Goal: Entertainment & Leisure: Consume media (video, audio)

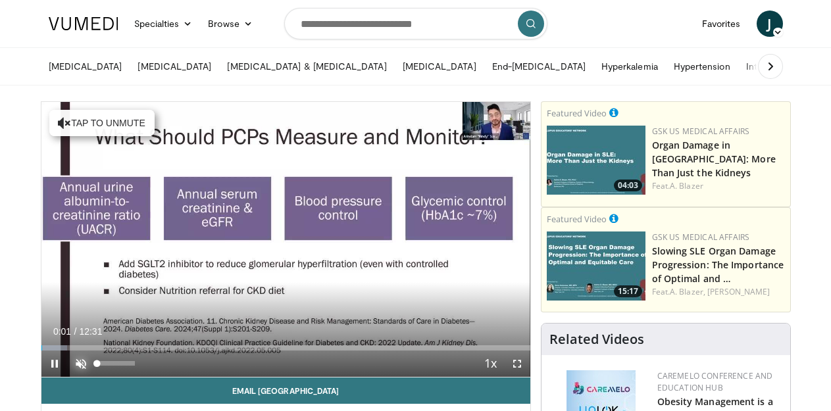
click at [79, 365] on span "Video Player" at bounding box center [81, 364] width 26 height 26
click at [519, 362] on span "Video Player" at bounding box center [517, 364] width 26 height 26
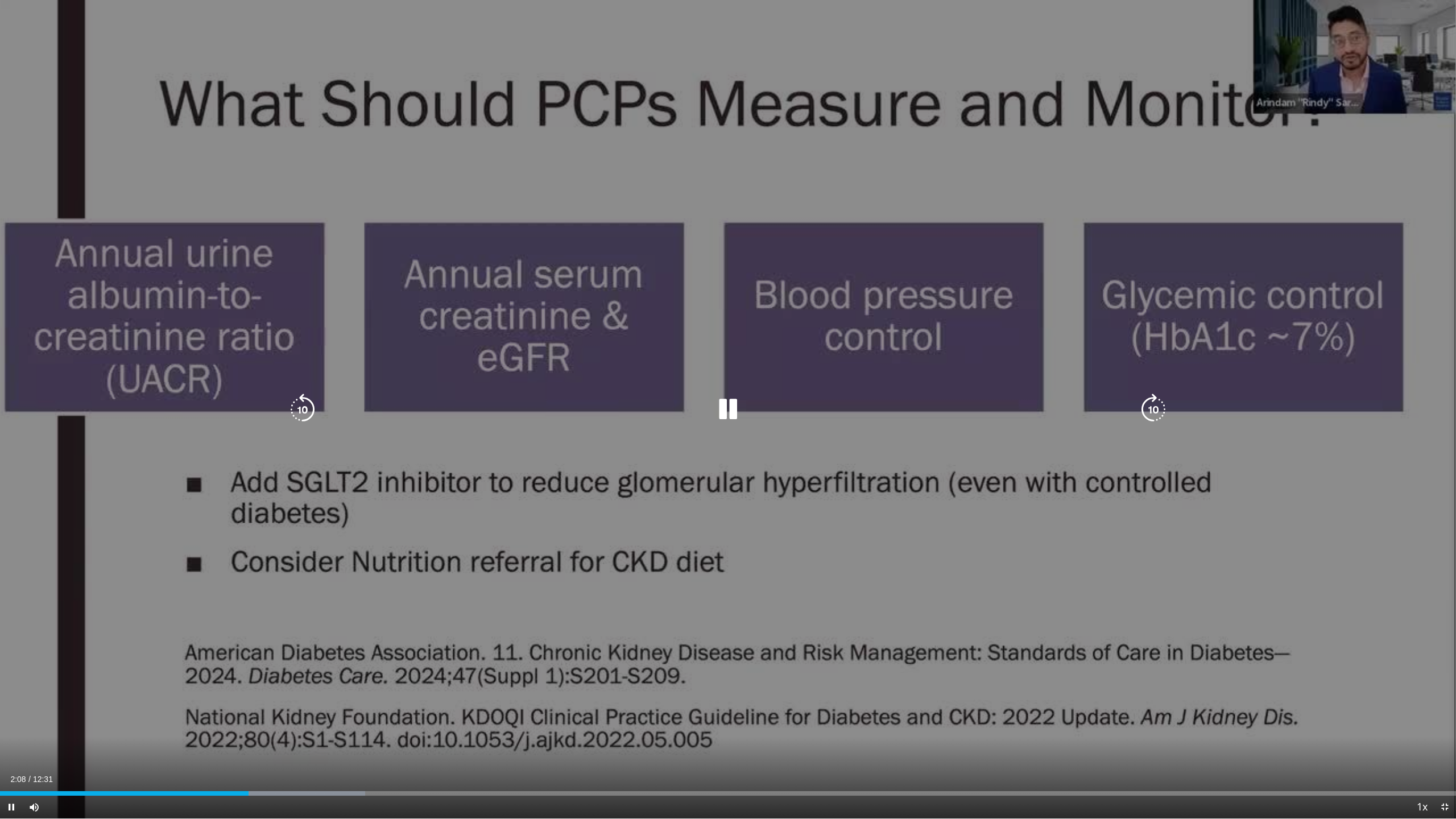
click at [718, 355] on icon "Video Player" at bounding box center [728, 410] width 32 height 32
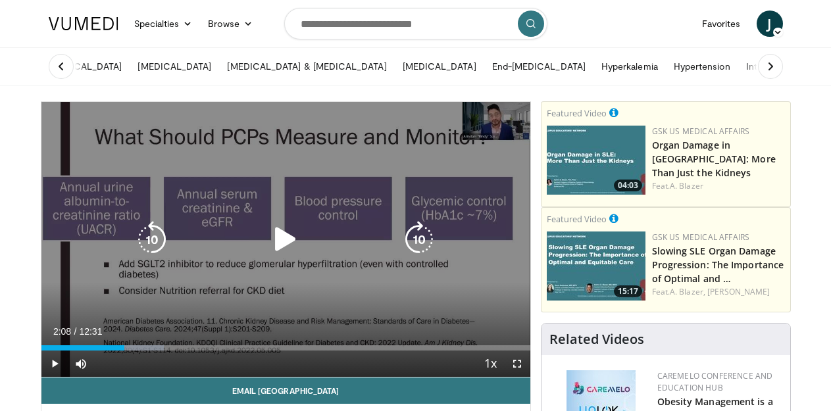
click at [289, 236] on icon "Video Player" at bounding box center [285, 239] width 37 height 37
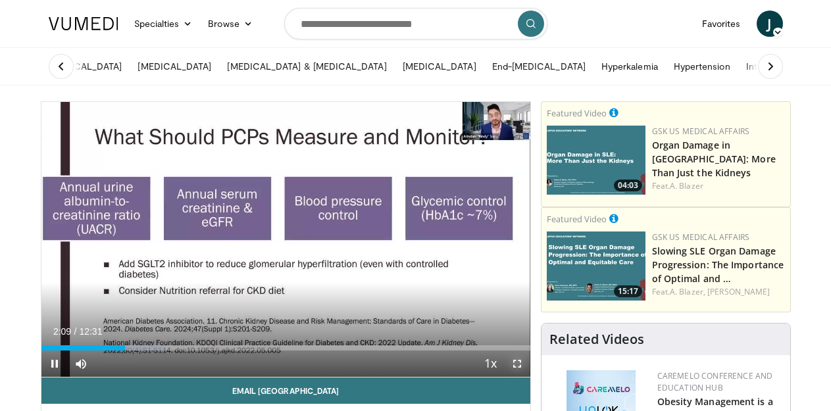
click at [519, 365] on span "Video Player" at bounding box center [517, 364] width 26 height 26
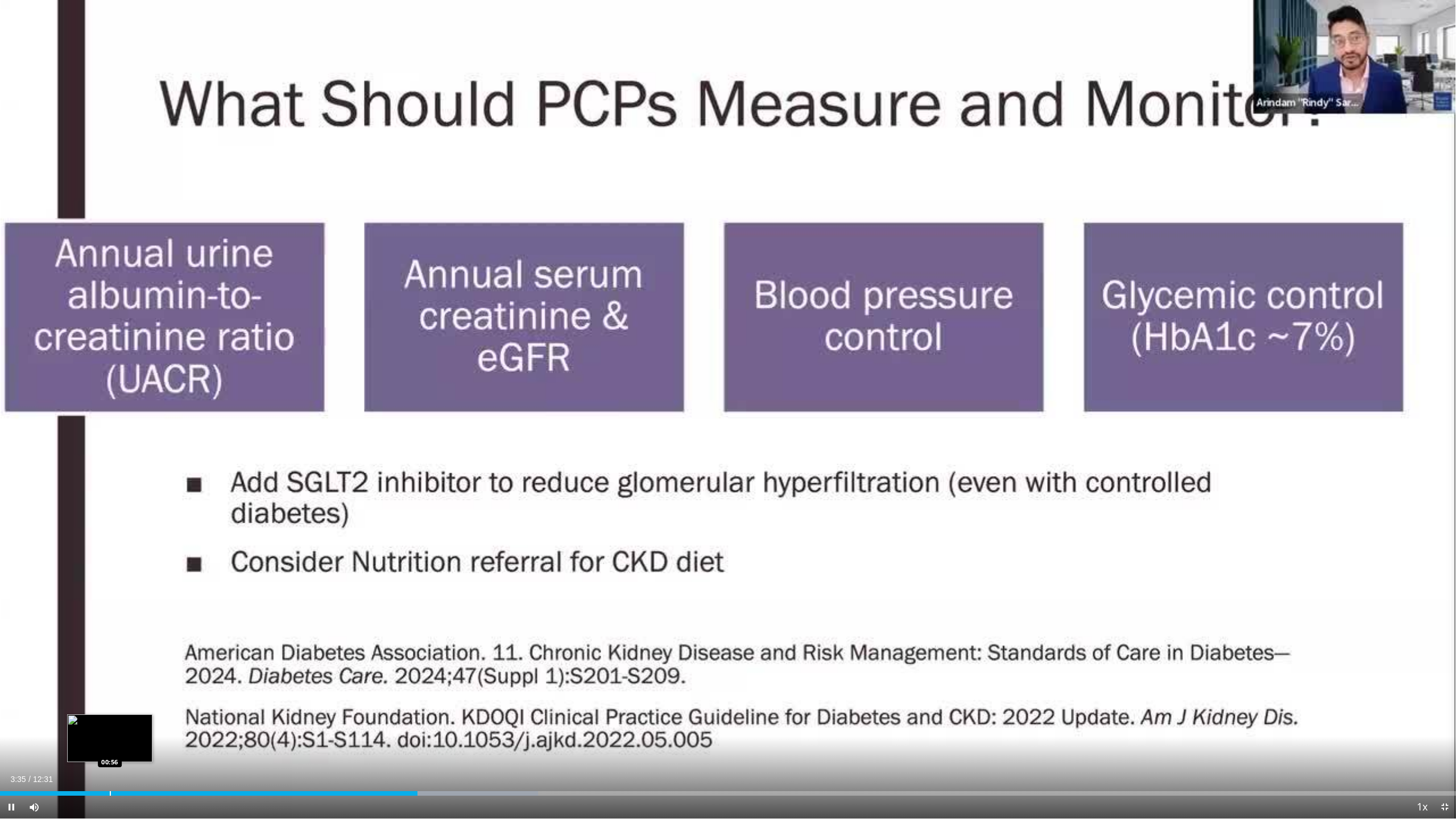
click at [109, 355] on div "Loaded : 36.97% 03:35 00:56" at bounding box center [728, 790] width 1456 height 11
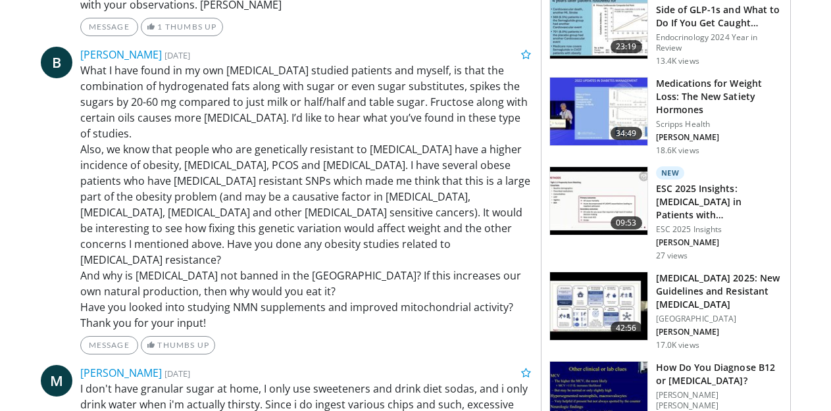
scroll to position [856, 0]
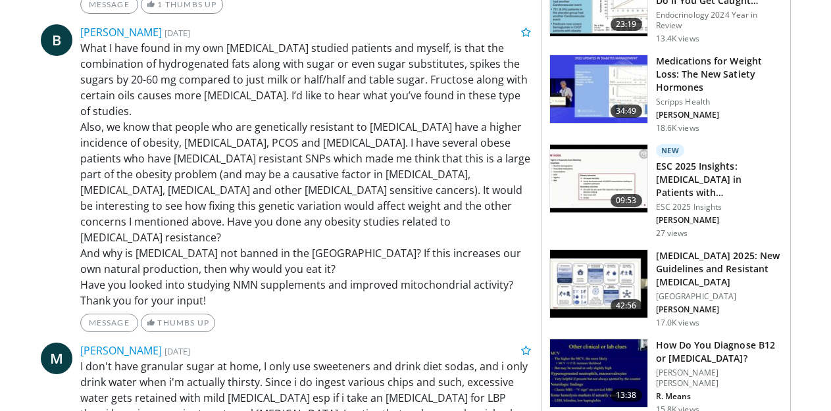
click at [666, 256] on h3 "[MEDICAL_DATA] 2025: New Guidelines and Resistant [MEDICAL_DATA]" at bounding box center [719, 268] width 126 height 39
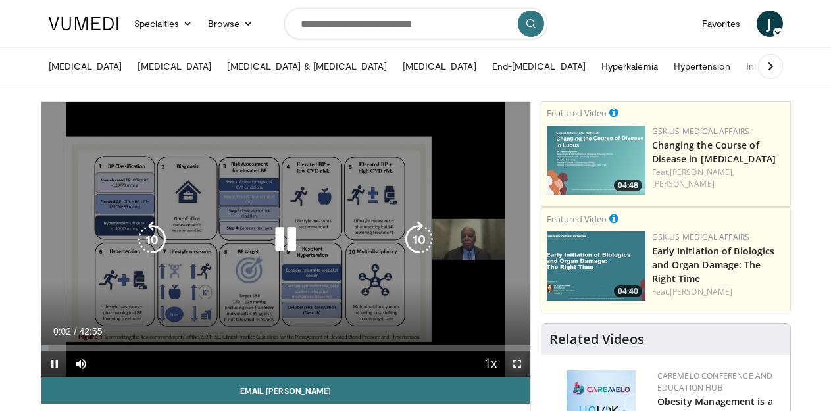
click at [517, 362] on span "Video Player" at bounding box center [517, 364] width 26 height 26
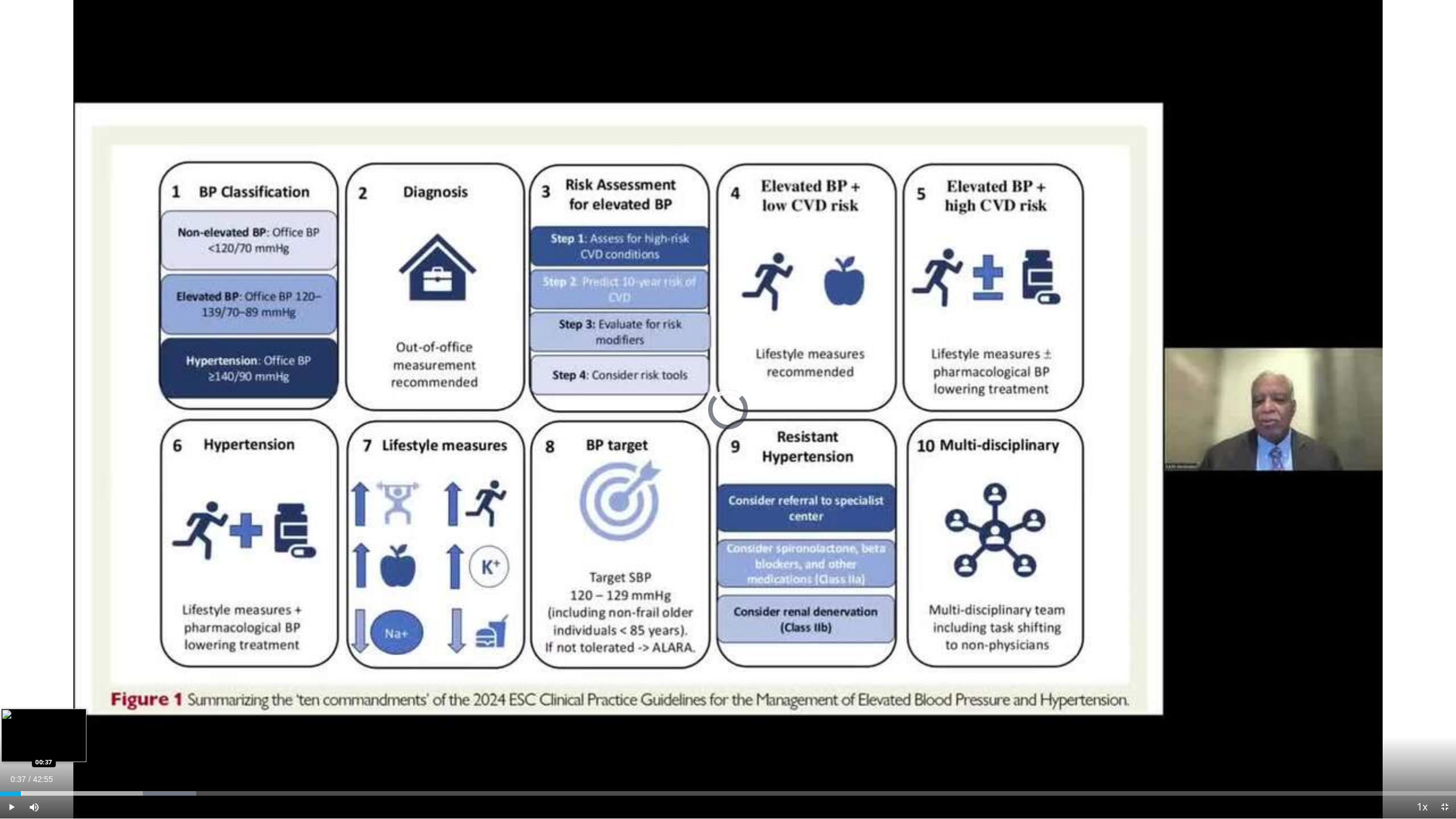
click at [21, 355] on div "Loaded : 13.48% 04:45 00:37" at bounding box center [728, 790] width 1456 height 11
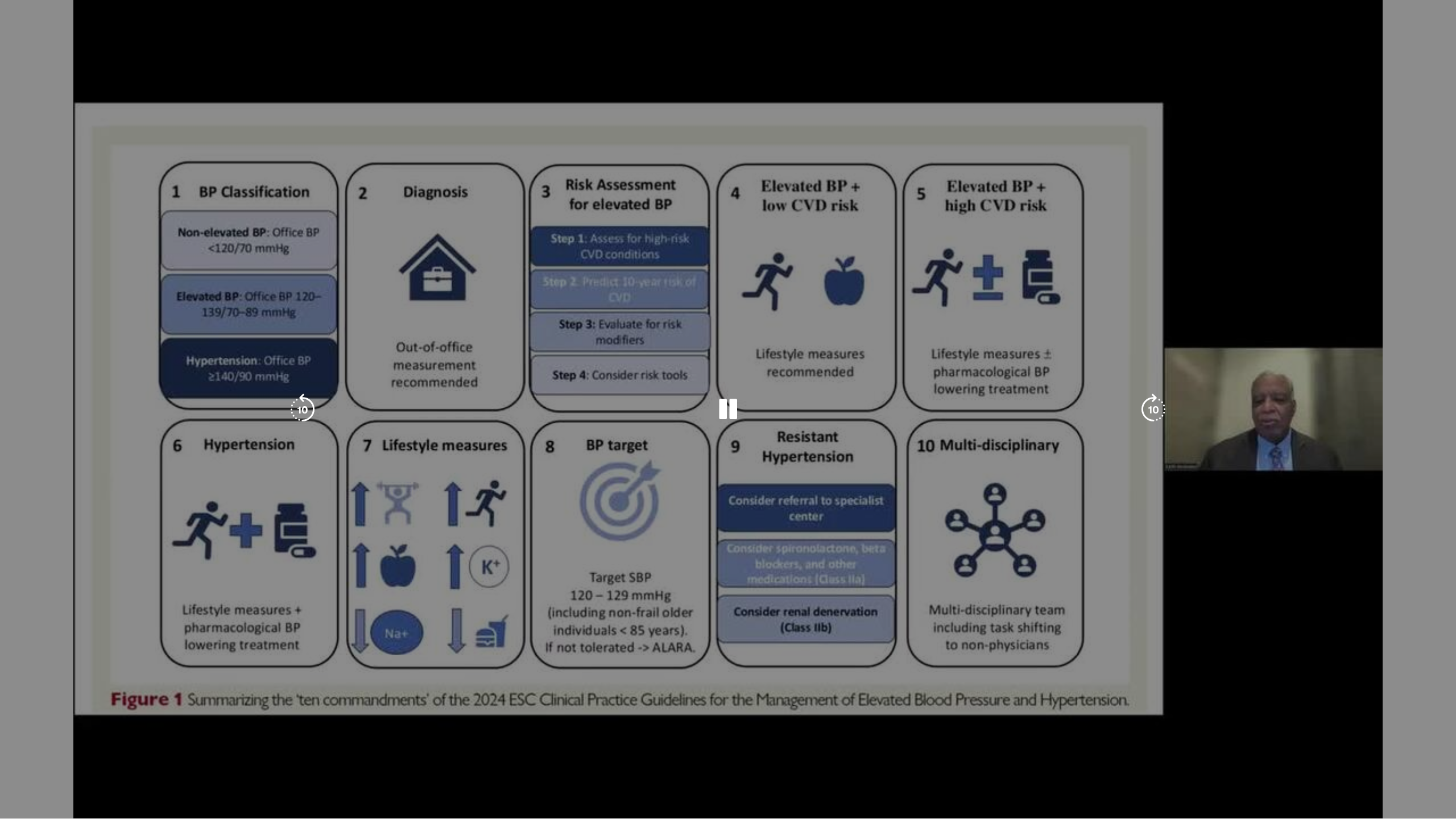
click at [718, 355] on video-js "**********" at bounding box center [728, 410] width 1456 height 819
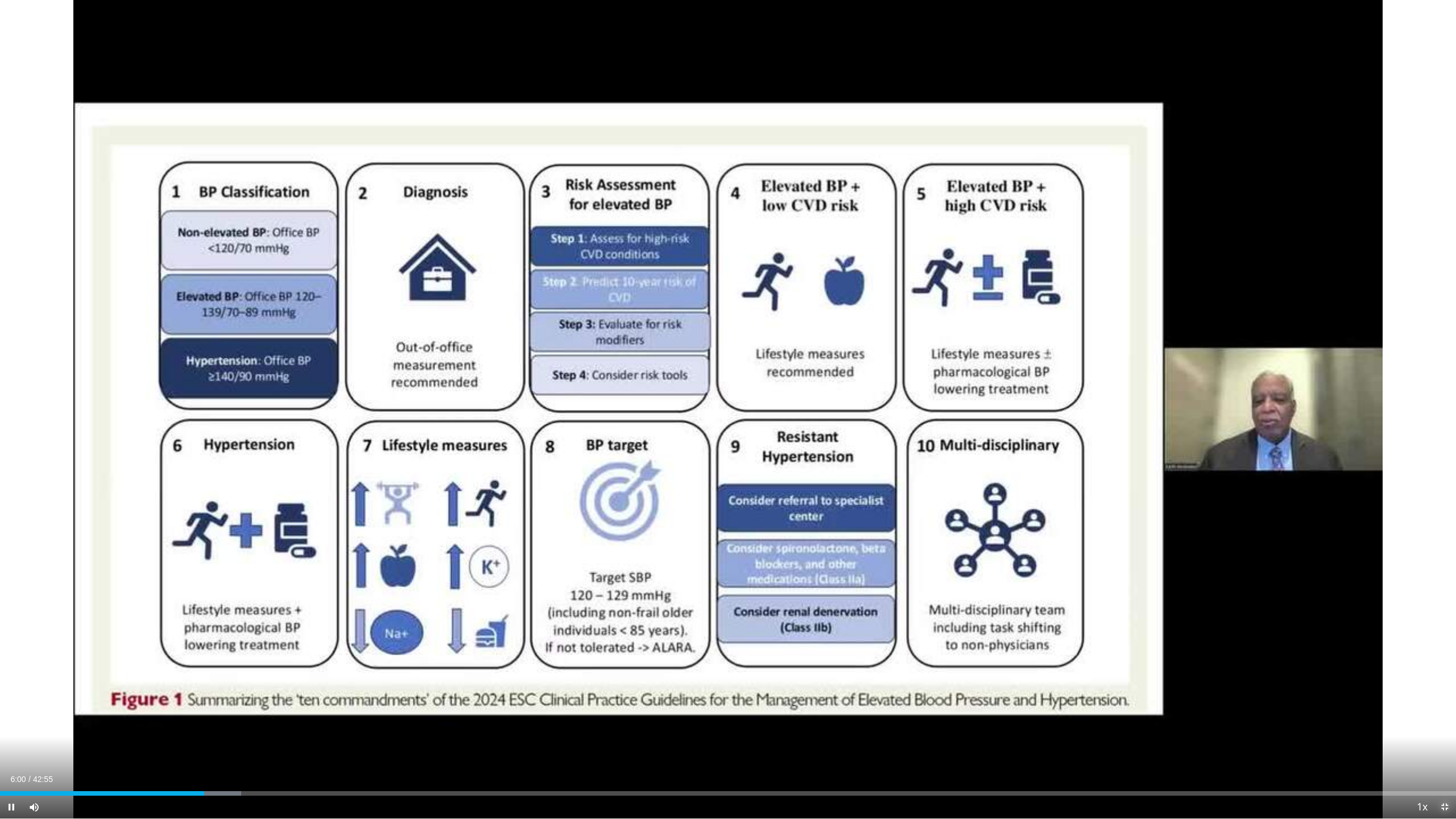
click at [718, 355] on span "Video Player" at bounding box center [1445, 807] width 22 height 22
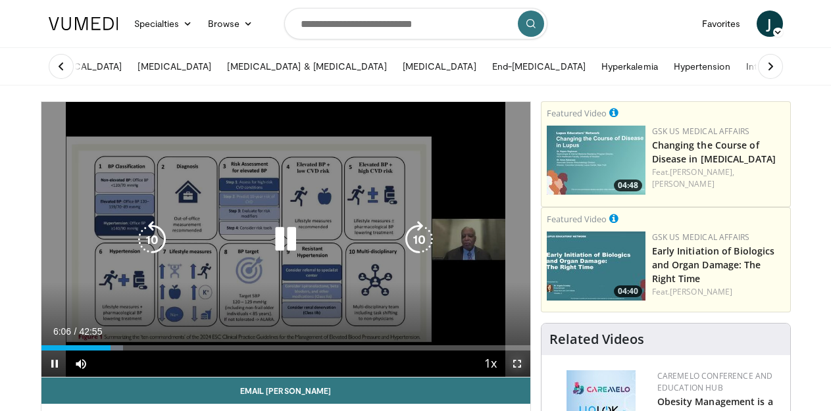
drag, startPoint x: 513, startPoint y: 364, endPoint x: 1084, endPoint y: 614, distance: 623.1
click at [513, 364] on span "Video Player" at bounding box center [517, 364] width 26 height 26
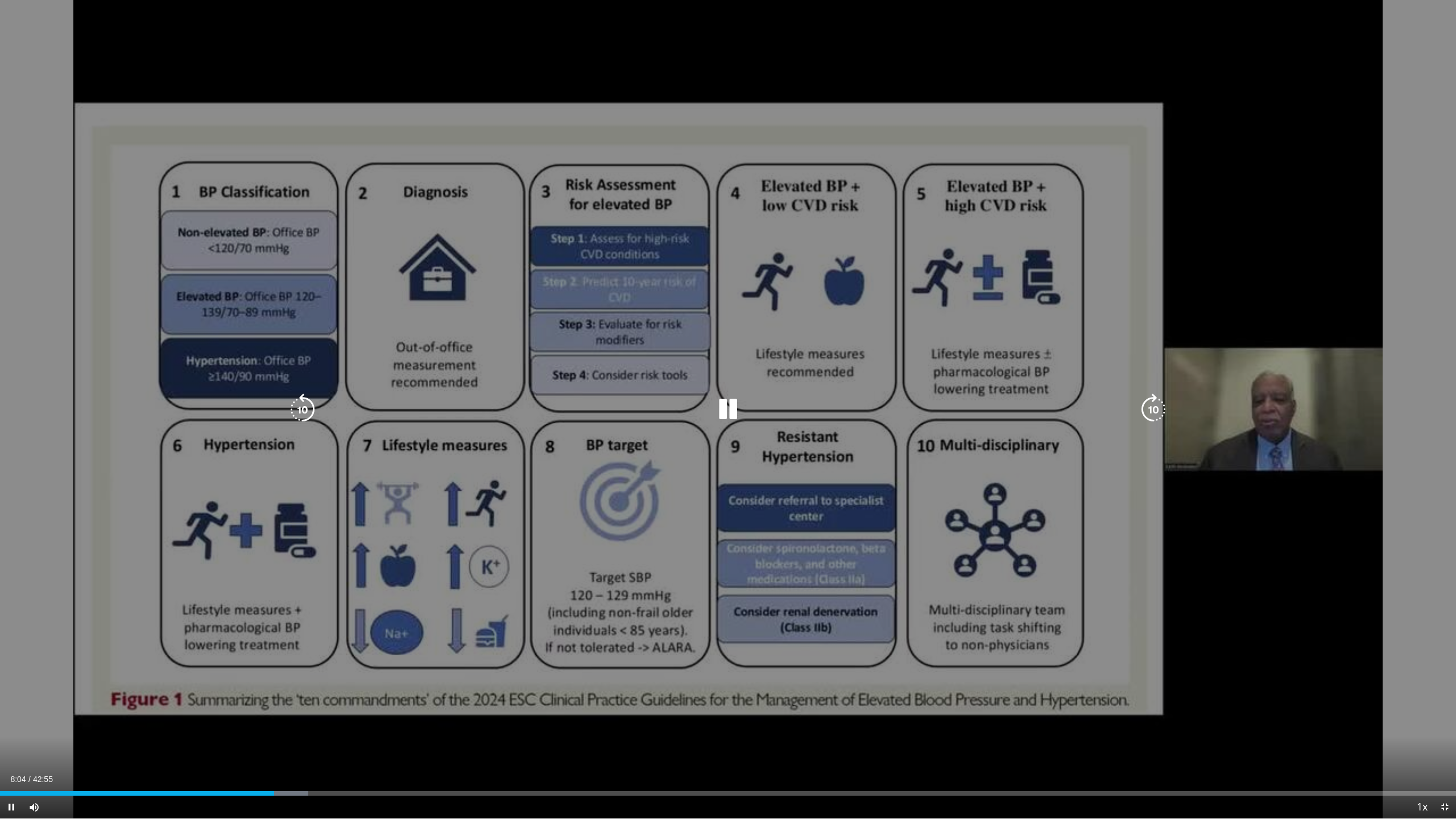
click at [718, 355] on icon "Video Player" at bounding box center [728, 410] width 32 height 32
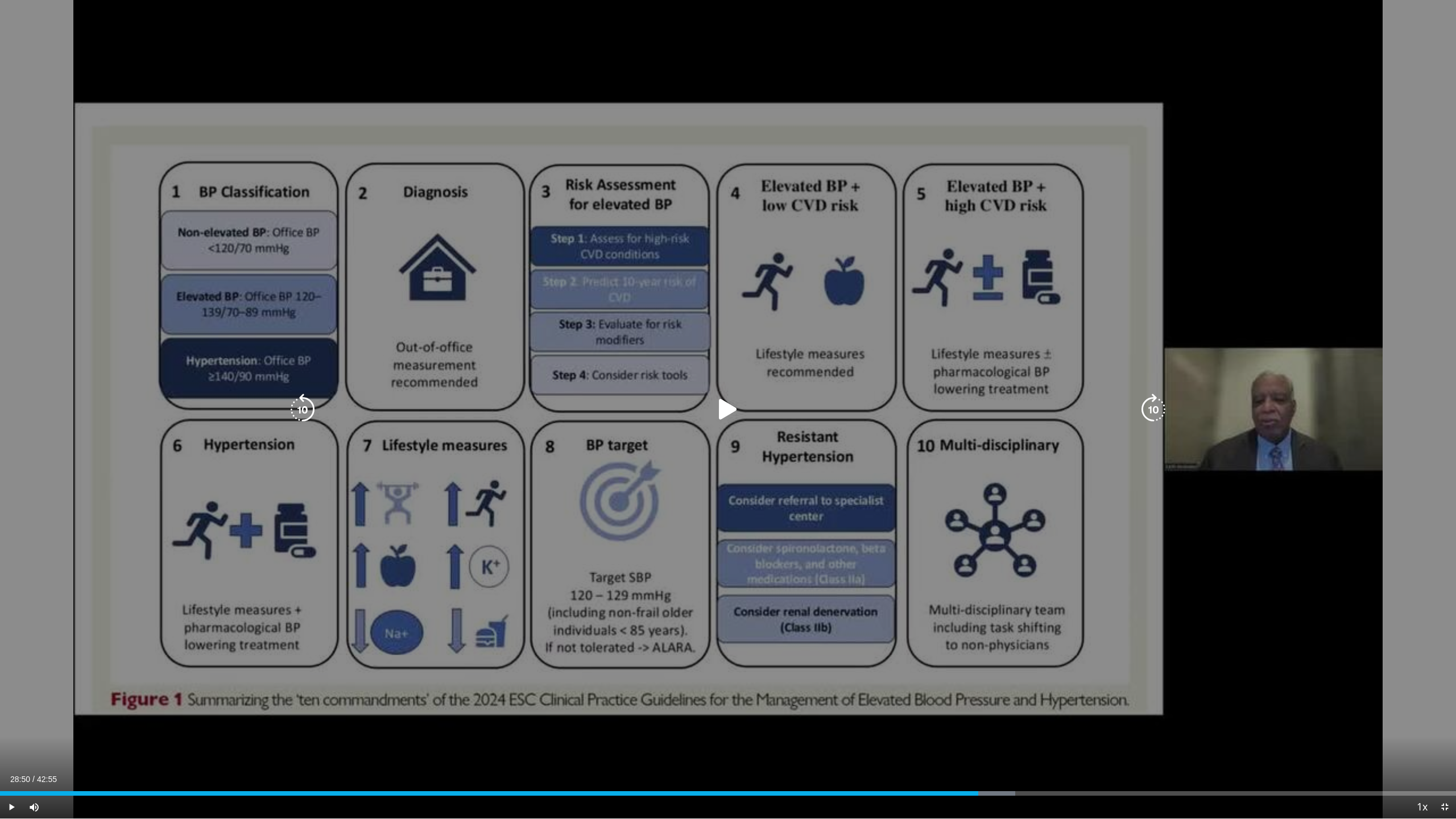
click at [718, 355] on icon "Video Player" at bounding box center [728, 410] width 32 height 32
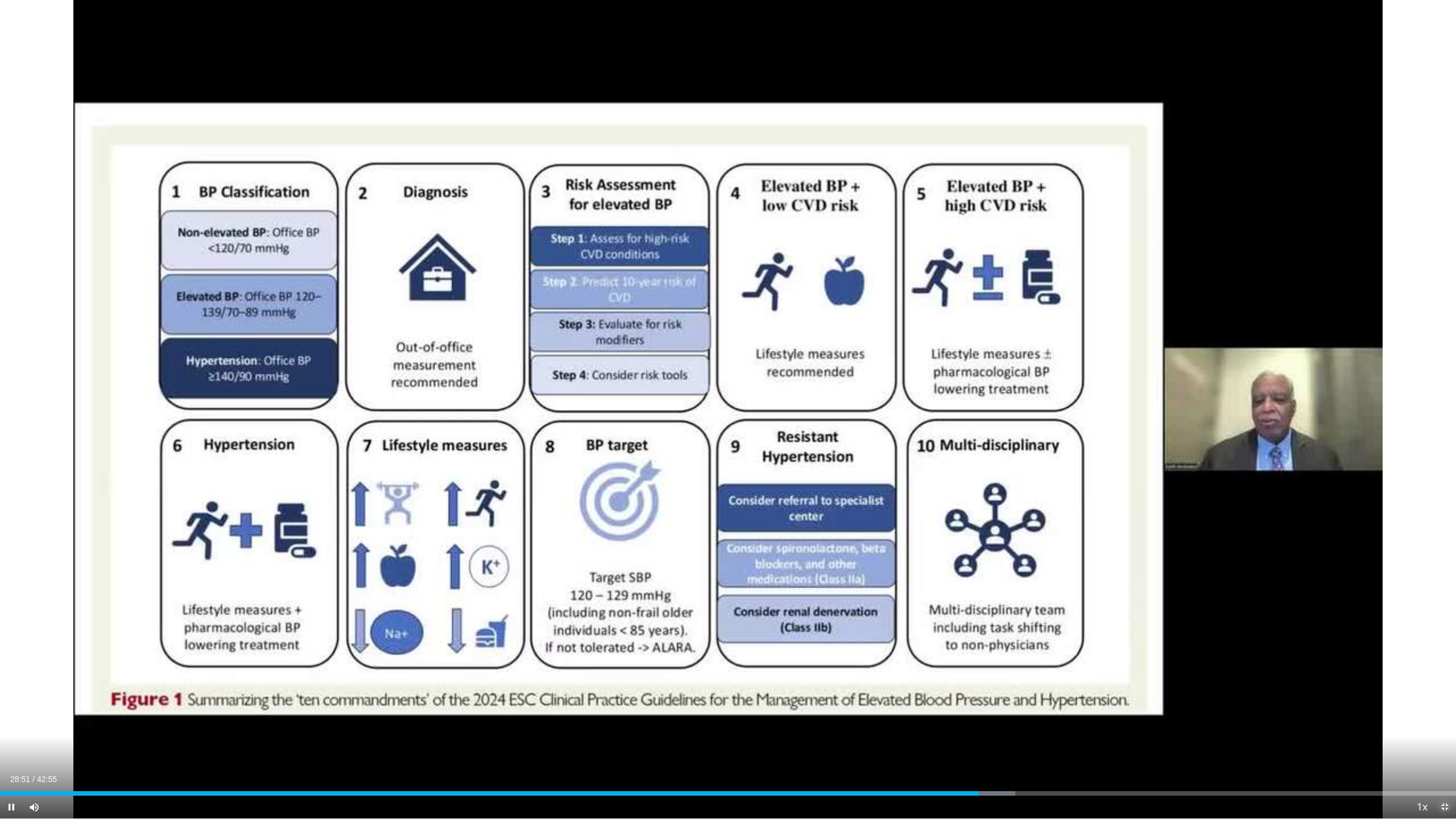
click at [718, 355] on span "Video Player" at bounding box center [1445, 807] width 22 height 22
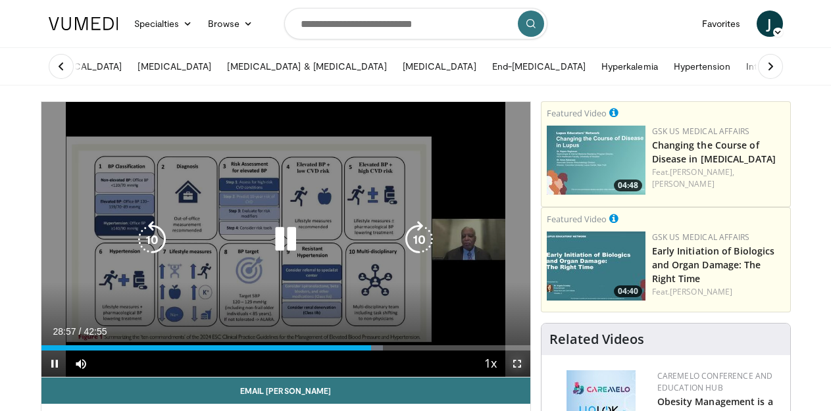
drag, startPoint x: 515, startPoint y: 363, endPoint x: 1085, endPoint y: 613, distance: 623.1
click at [515, 363] on span "Video Player" at bounding box center [517, 364] width 26 height 26
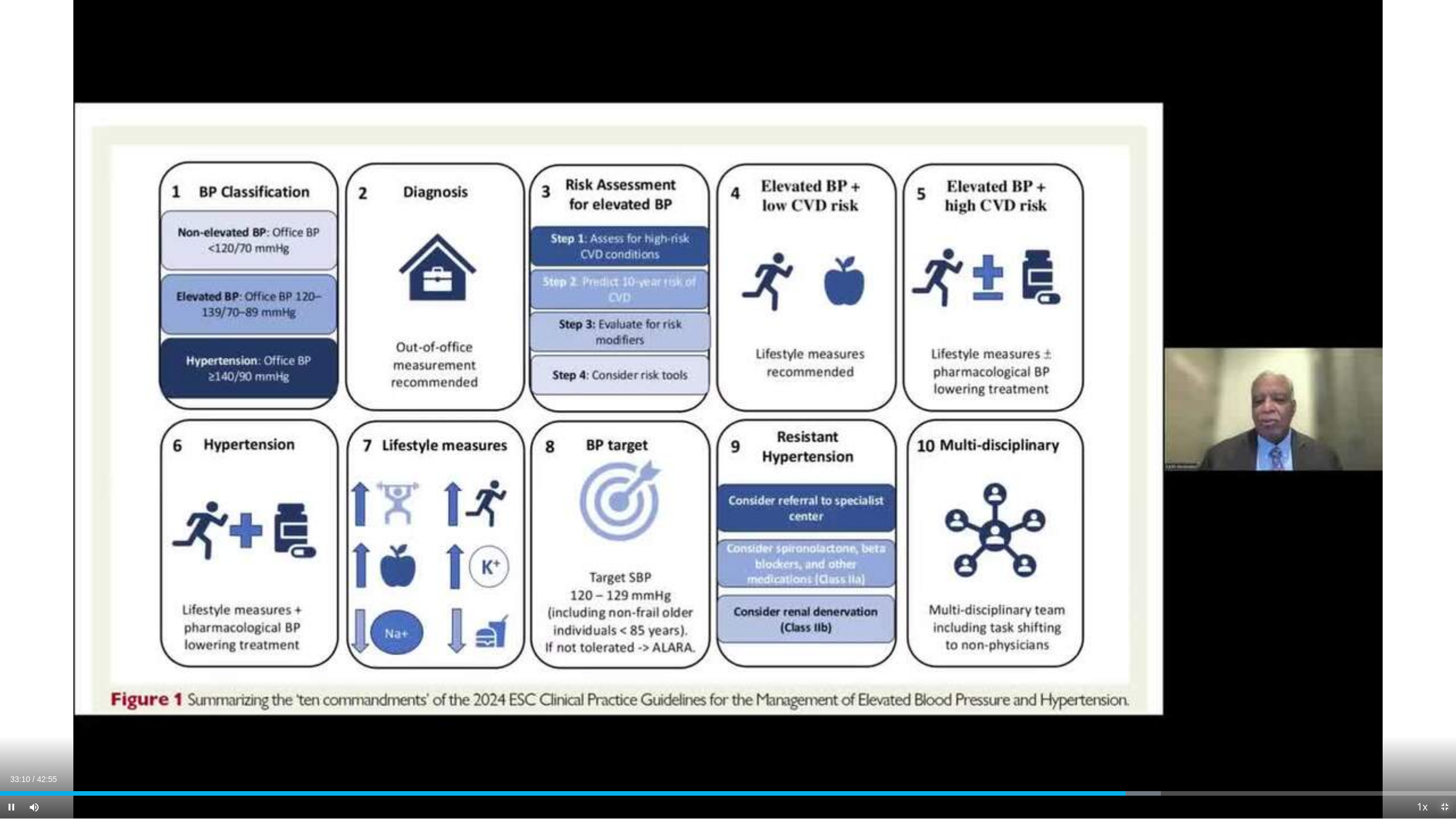
click at [718, 355] on span "Video Player" at bounding box center [1445, 807] width 22 height 22
